Goal: Find specific page/section: Find specific page/section

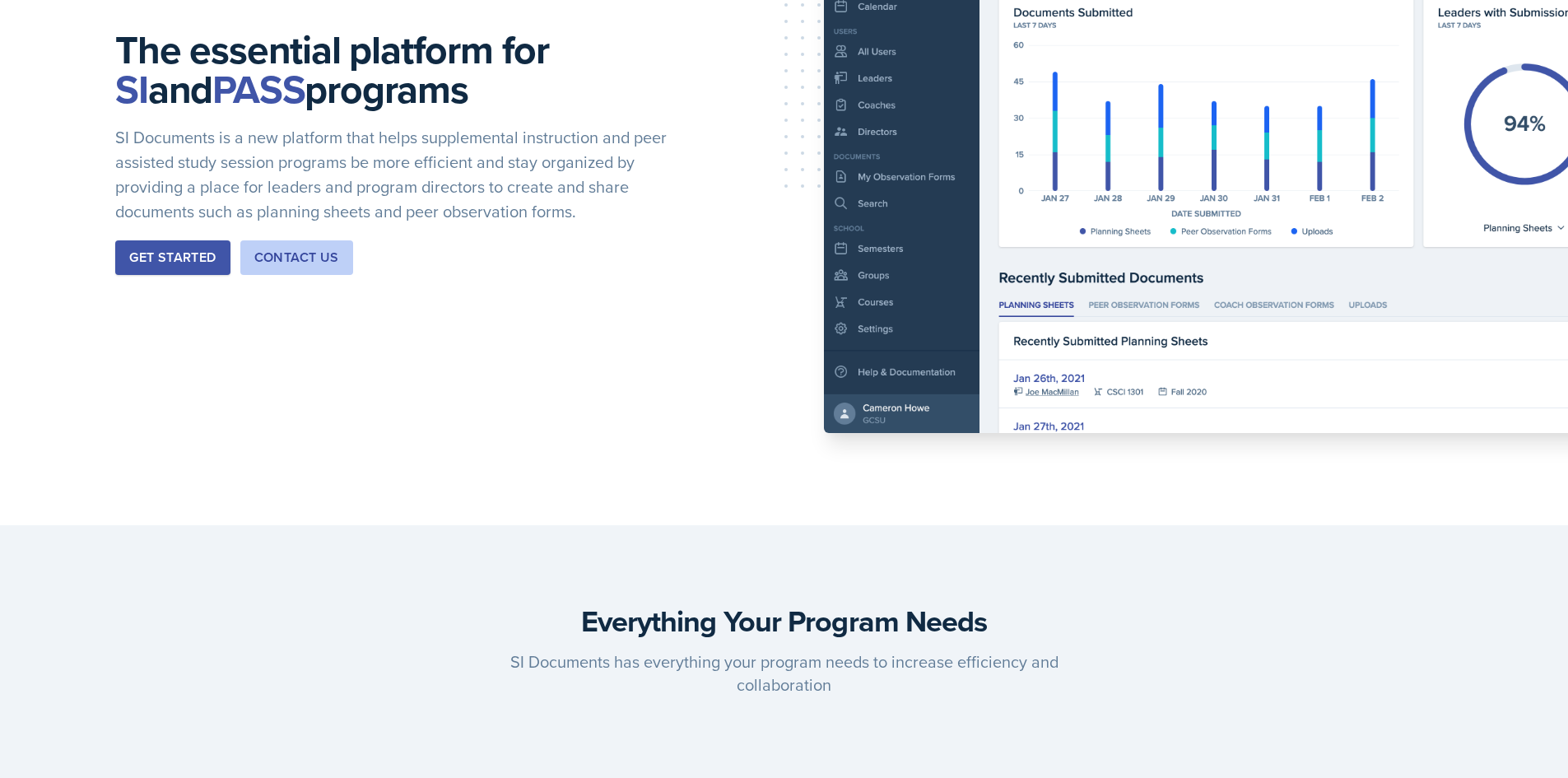
scroll to position [83, 0]
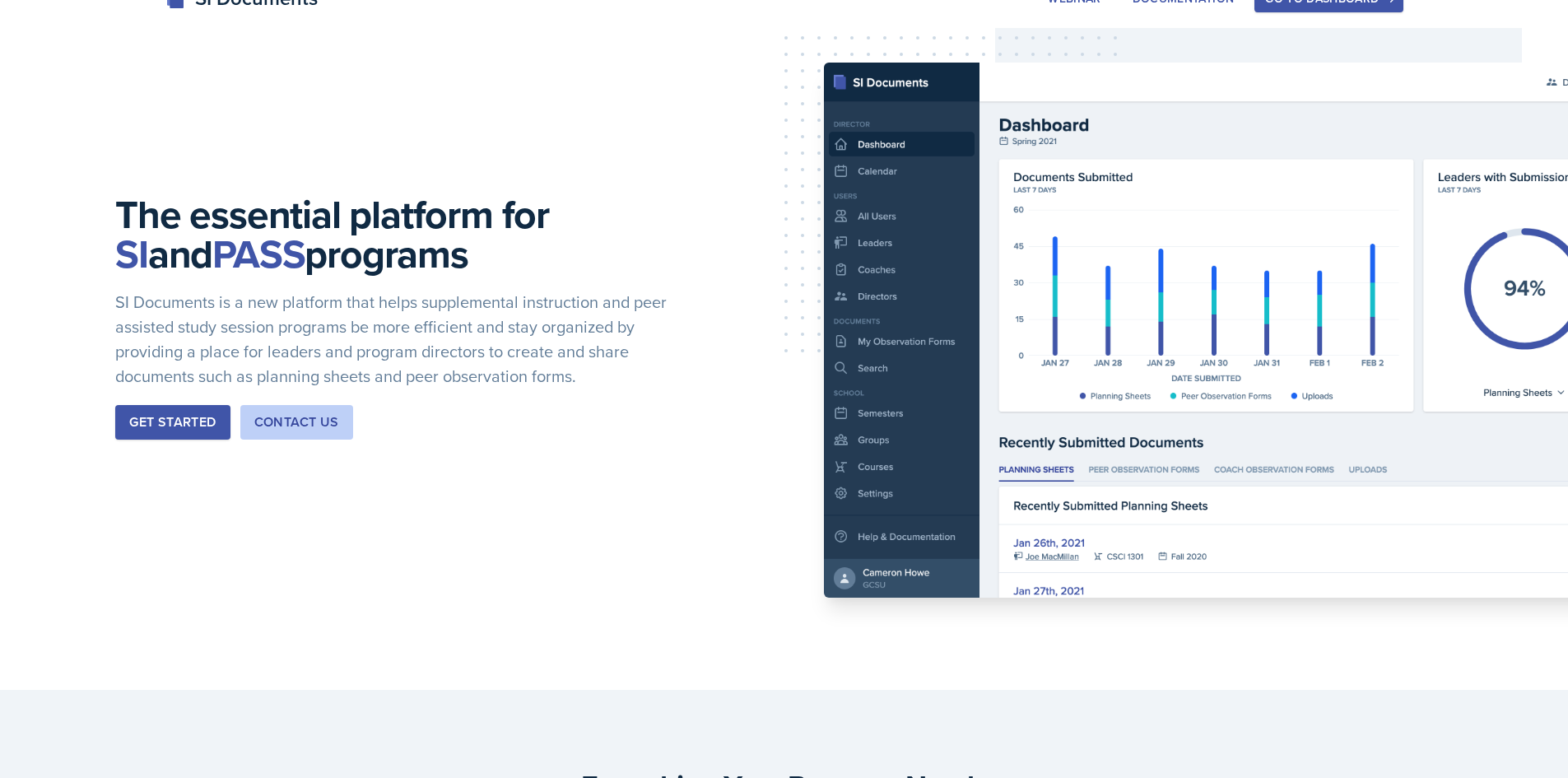
click at [191, 428] on div "Get Started" at bounding box center [172, 422] width 87 height 20
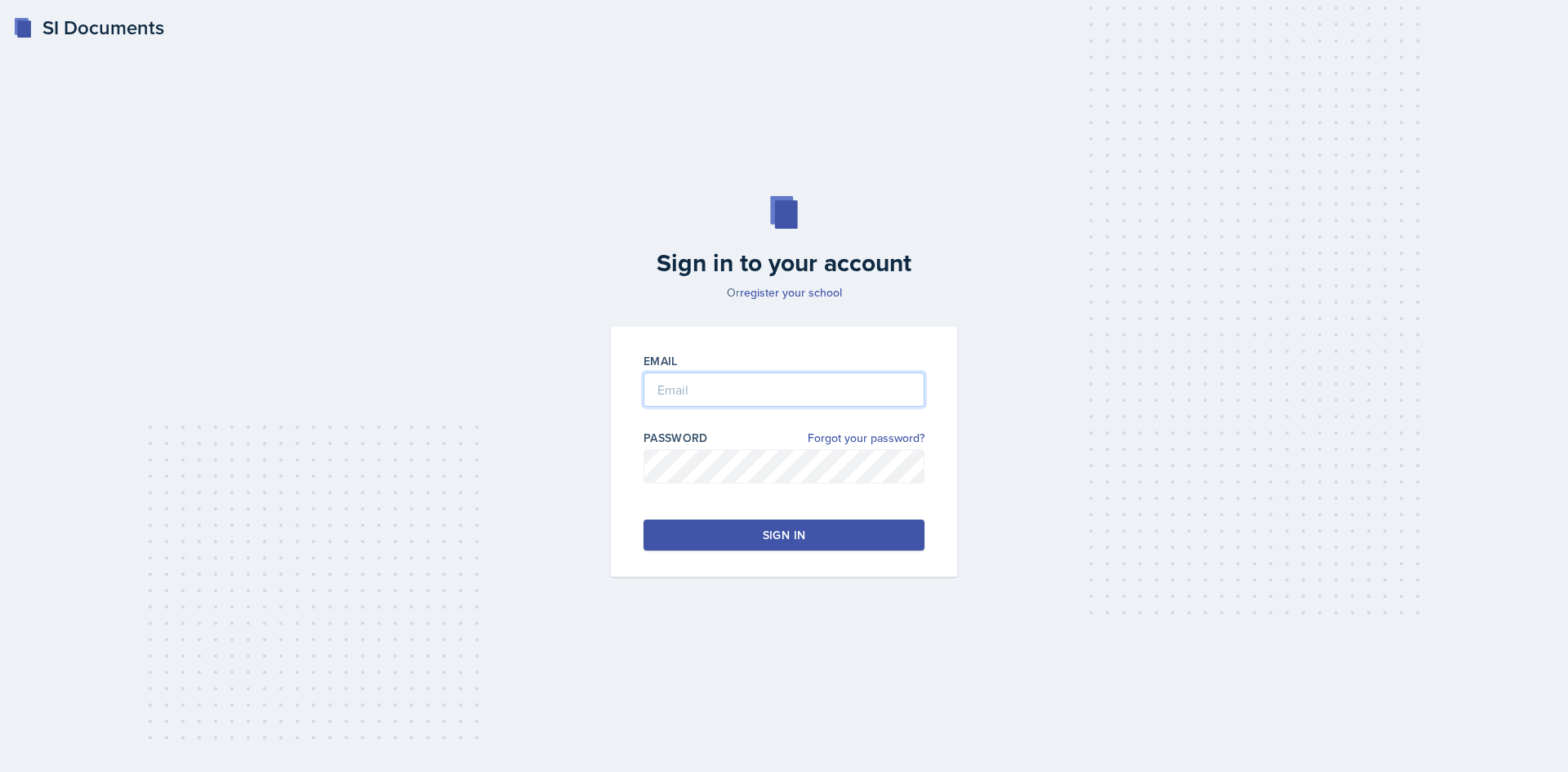
click at [696, 385] on input "email" at bounding box center [784, 390] width 281 height 34
type input "[PERSON_NAME][EMAIL_ADDRESS][PERSON_NAME][DOMAIN_NAME]"
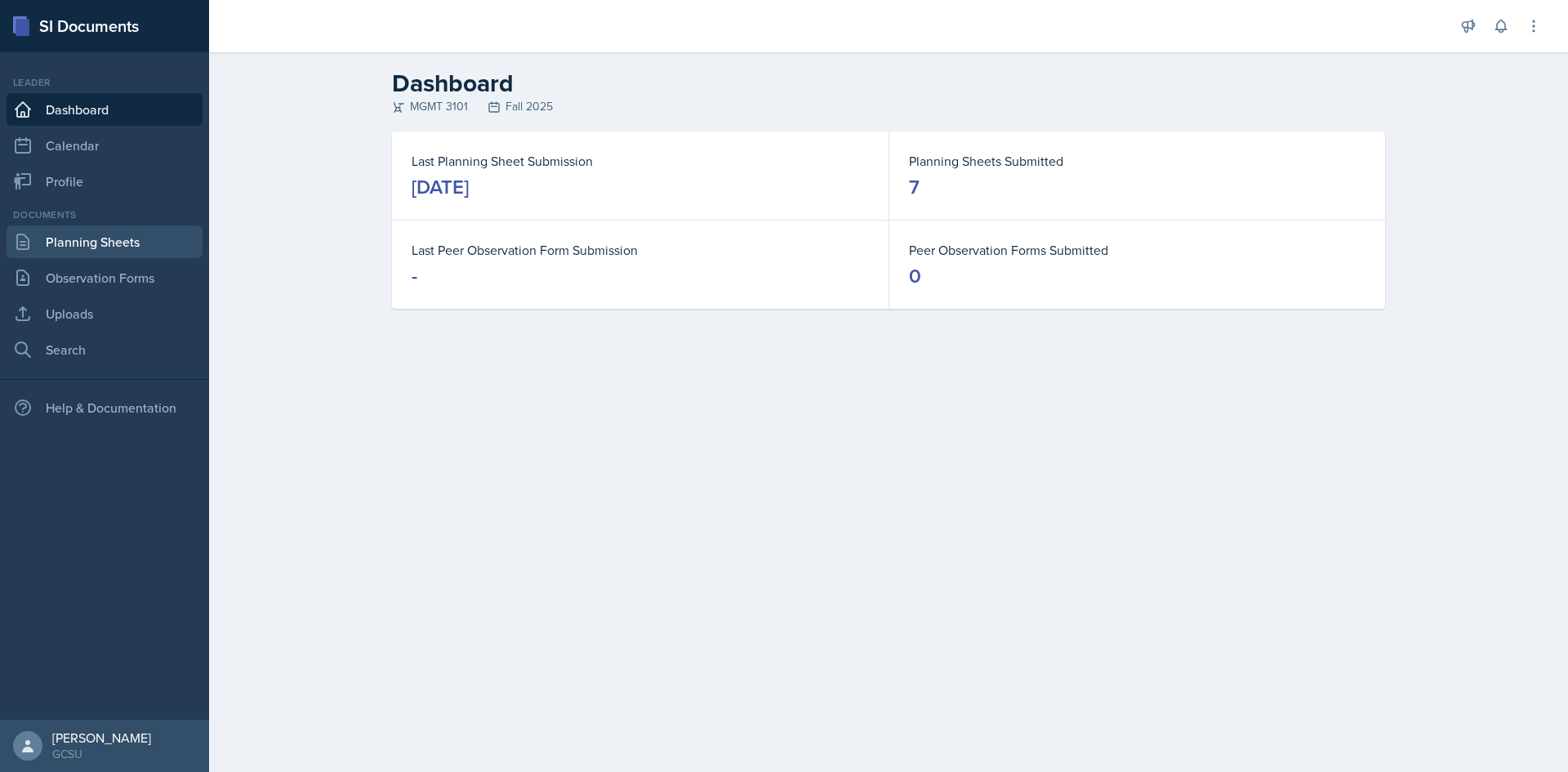
click at [116, 238] on link "Planning Sheets" at bounding box center [104, 242] width 196 height 32
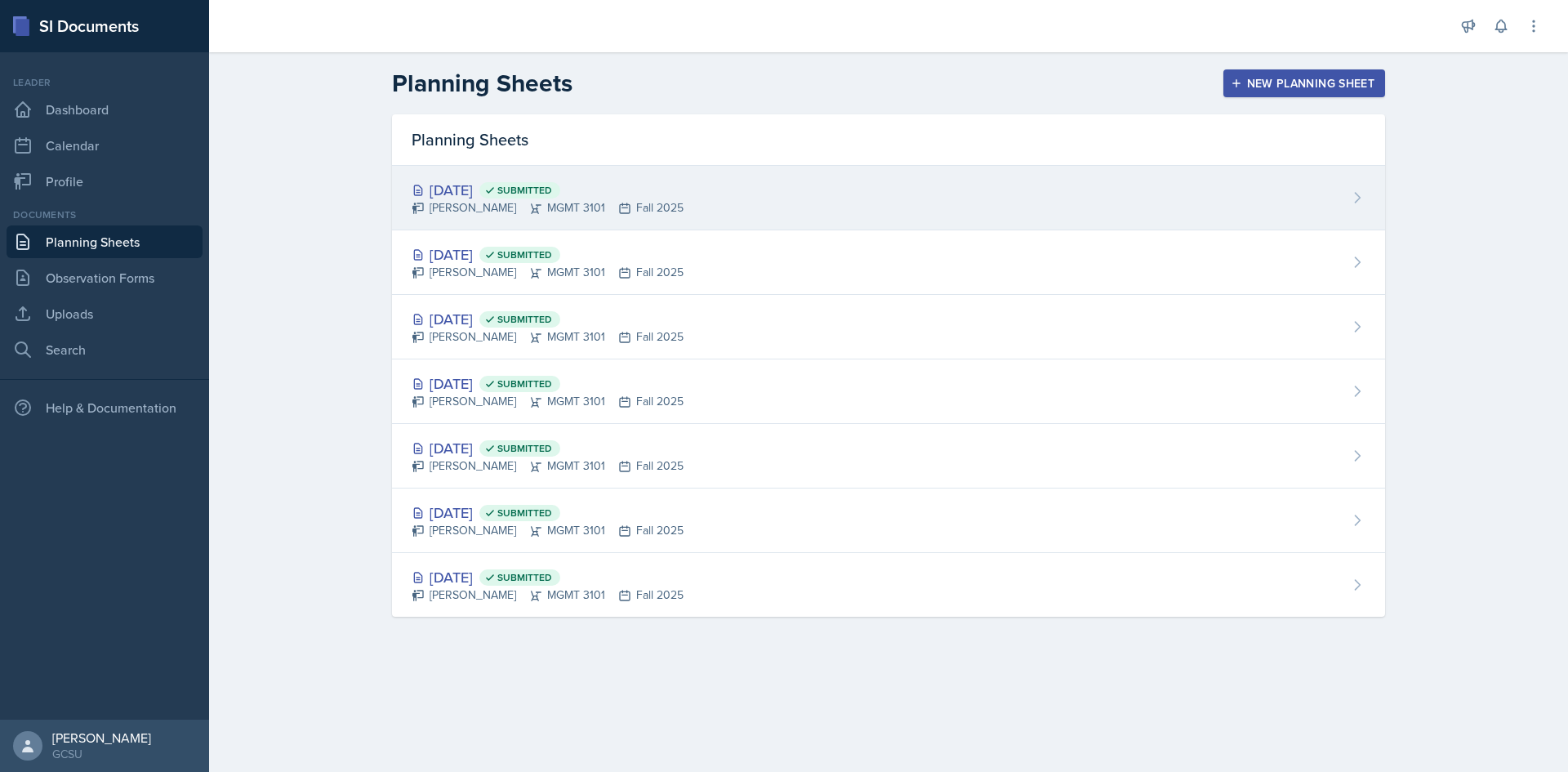
click at [926, 216] on div "Sep 16th, 2025 Submitted Ryan Reichner MGMT 3101 Fall 2025" at bounding box center [888, 199] width 993 height 65
